Goal: Transaction & Acquisition: Book appointment/travel/reservation

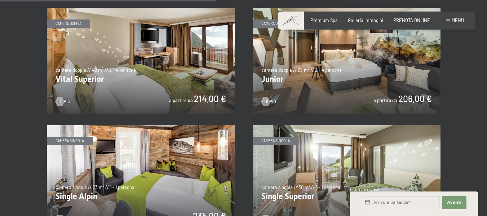
scroll to position [828, 0]
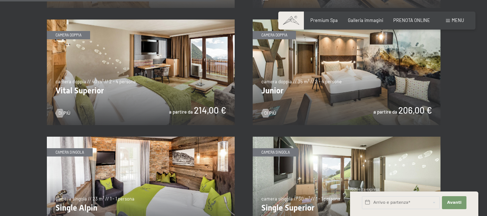
click at [397, 110] on img at bounding box center [346, 72] width 188 height 106
click at [191, 112] on img at bounding box center [141, 72] width 188 height 106
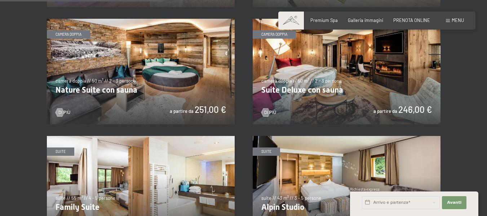
scroll to position [648, 0]
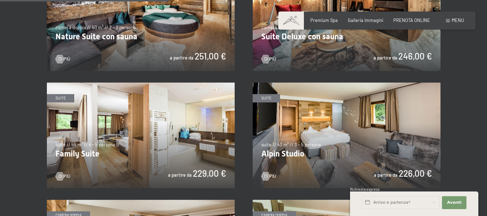
click at [391, 168] on img at bounding box center [346, 135] width 188 height 106
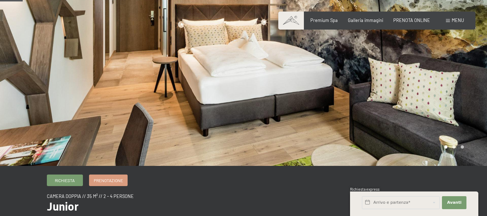
scroll to position [36, 0]
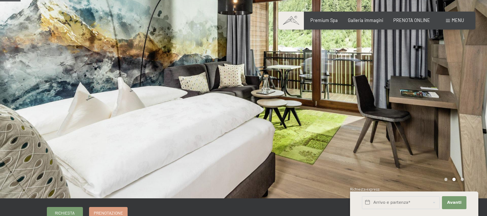
click at [421, 99] on div at bounding box center [364, 81] width 243 height 234
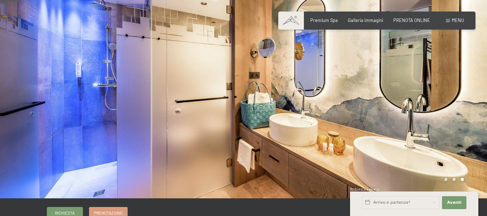
click at [421, 99] on div at bounding box center [364, 81] width 243 height 234
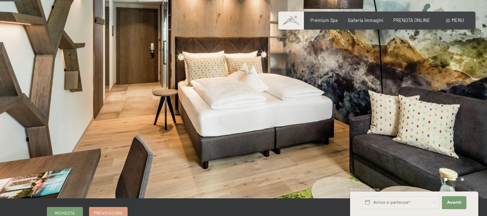
click at [421, 99] on div at bounding box center [364, 81] width 243 height 234
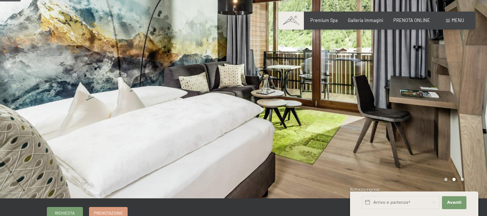
click at [421, 99] on div at bounding box center [364, 81] width 243 height 234
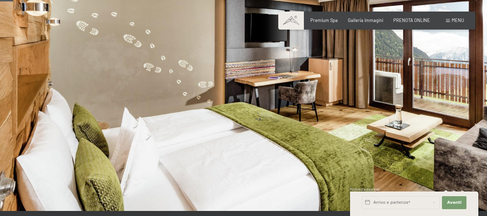
scroll to position [36, 0]
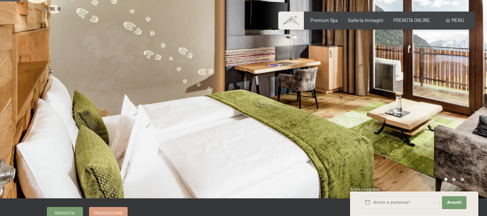
click at [455, 94] on div at bounding box center [364, 81] width 243 height 234
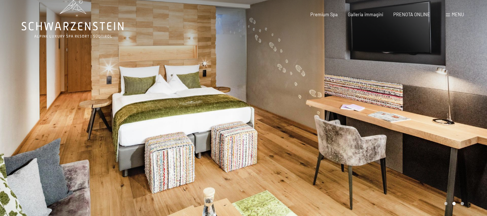
scroll to position [0, 0]
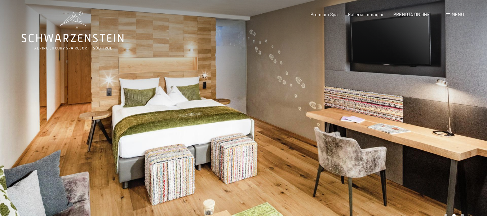
click at [458, 111] on div at bounding box center [364, 117] width 243 height 234
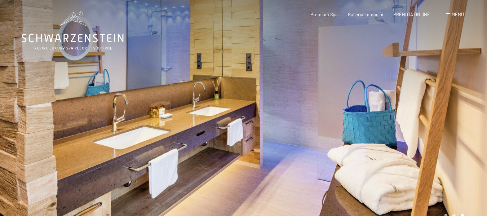
click at [458, 111] on div at bounding box center [364, 117] width 243 height 234
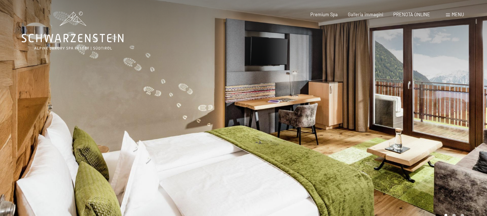
click at [458, 111] on div at bounding box center [364, 117] width 243 height 234
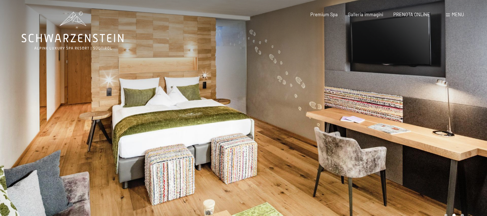
click at [458, 111] on div at bounding box center [364, 117] width 243 height 234
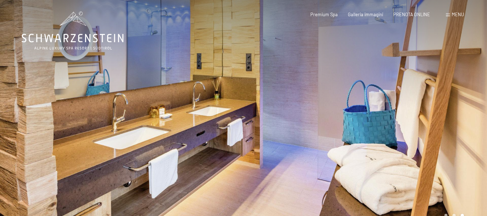
click at [458, 111] on div at bounding box center [364, 117] width 243 height 234
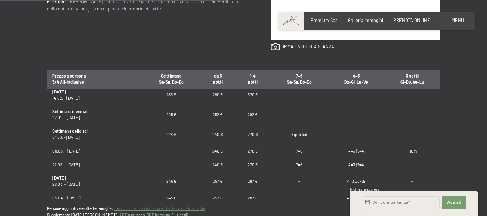
scroll to position [180, 0]
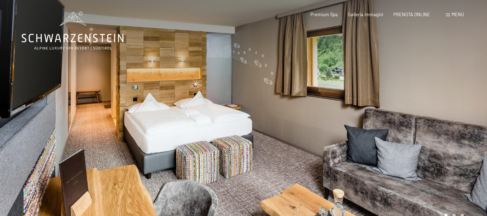
click at [282, 142] on div at bounding box center [364, 117] width 243 height 234
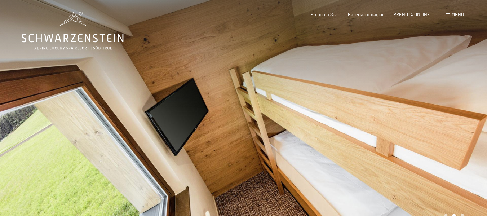
click at [282, 142] on div at bounding box center [364, 117] width 243 height 234
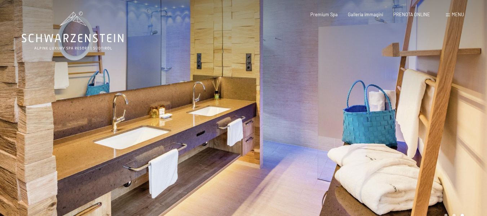
click at [282, 142] on div at bounding box center [364, 117] width 243 height 234
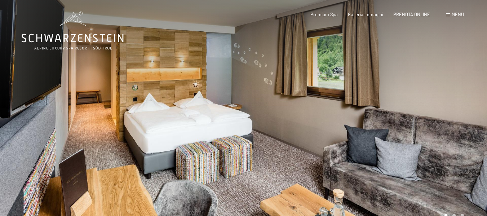
click at [282, 142] on div at bounding box center [364, 117] width 243 height 234
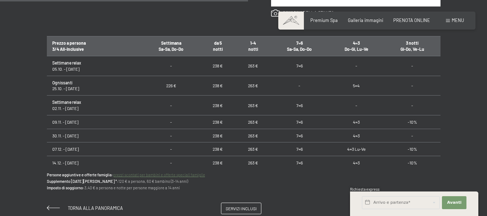
scroll to position [432, 0]
